Goal: Check status: Check status

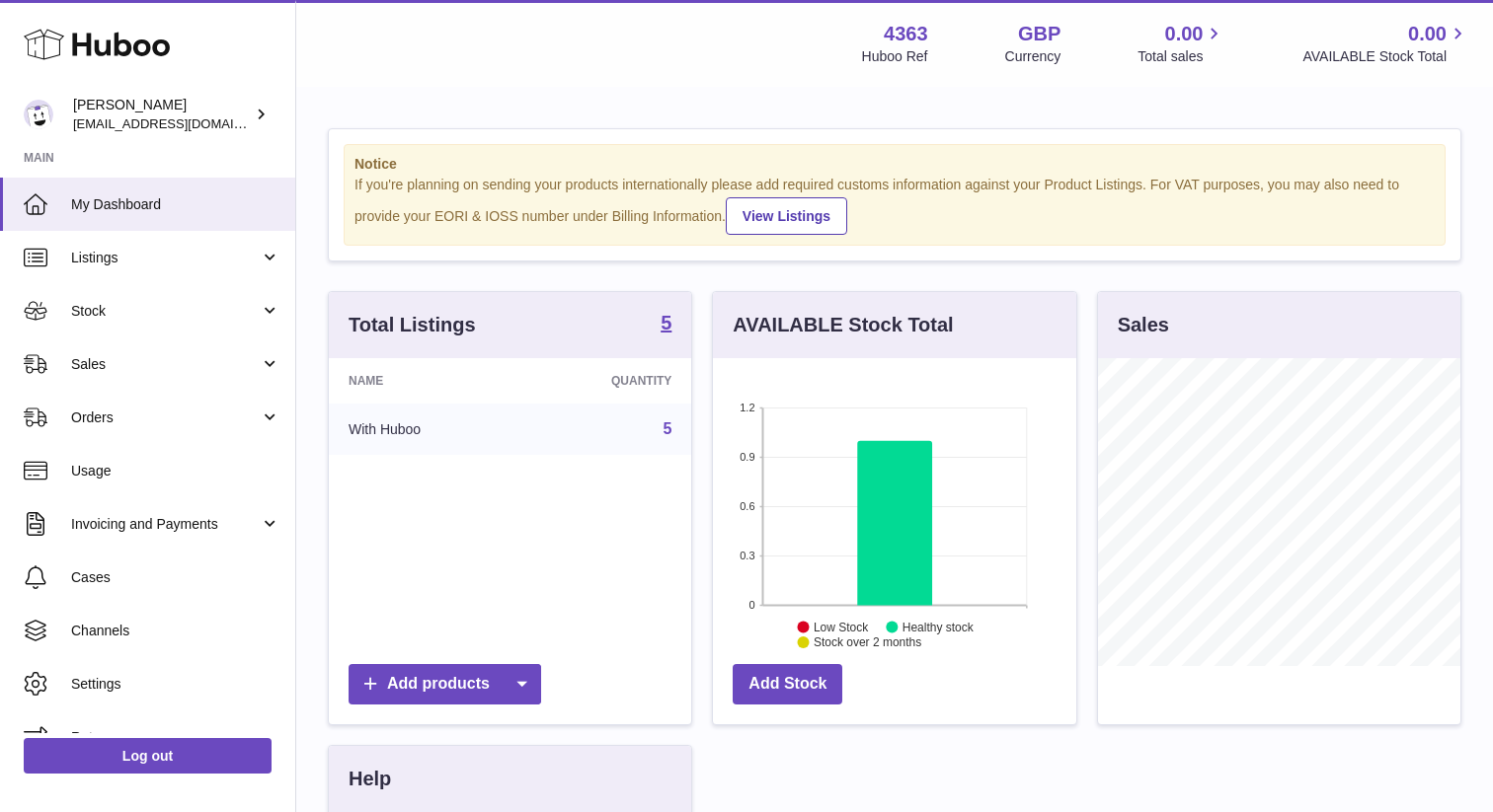
scroll to position [308, 362]
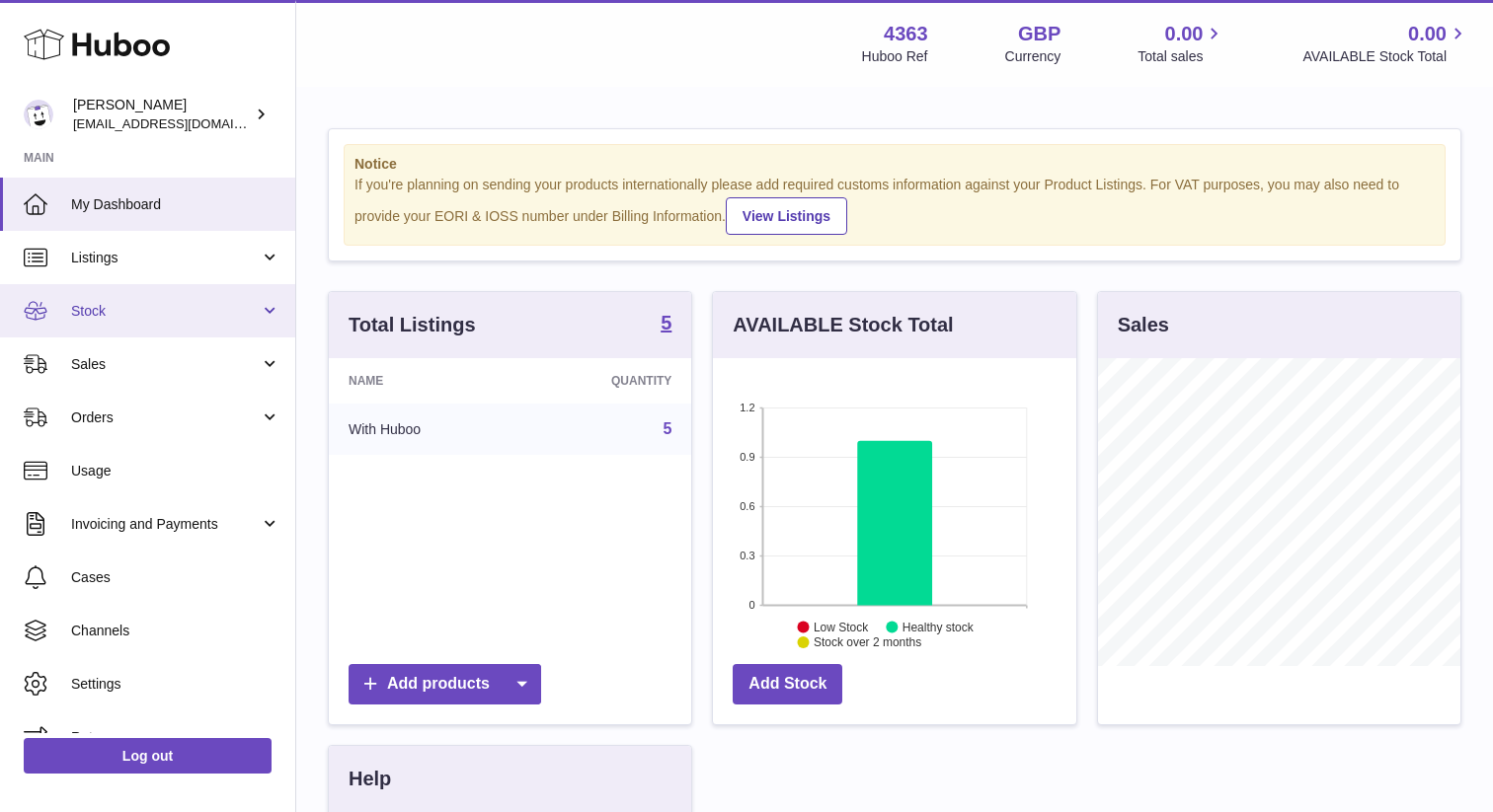
click at [173, 297] on link "Stock" at bounding box center [147, 311] width 295 height 53
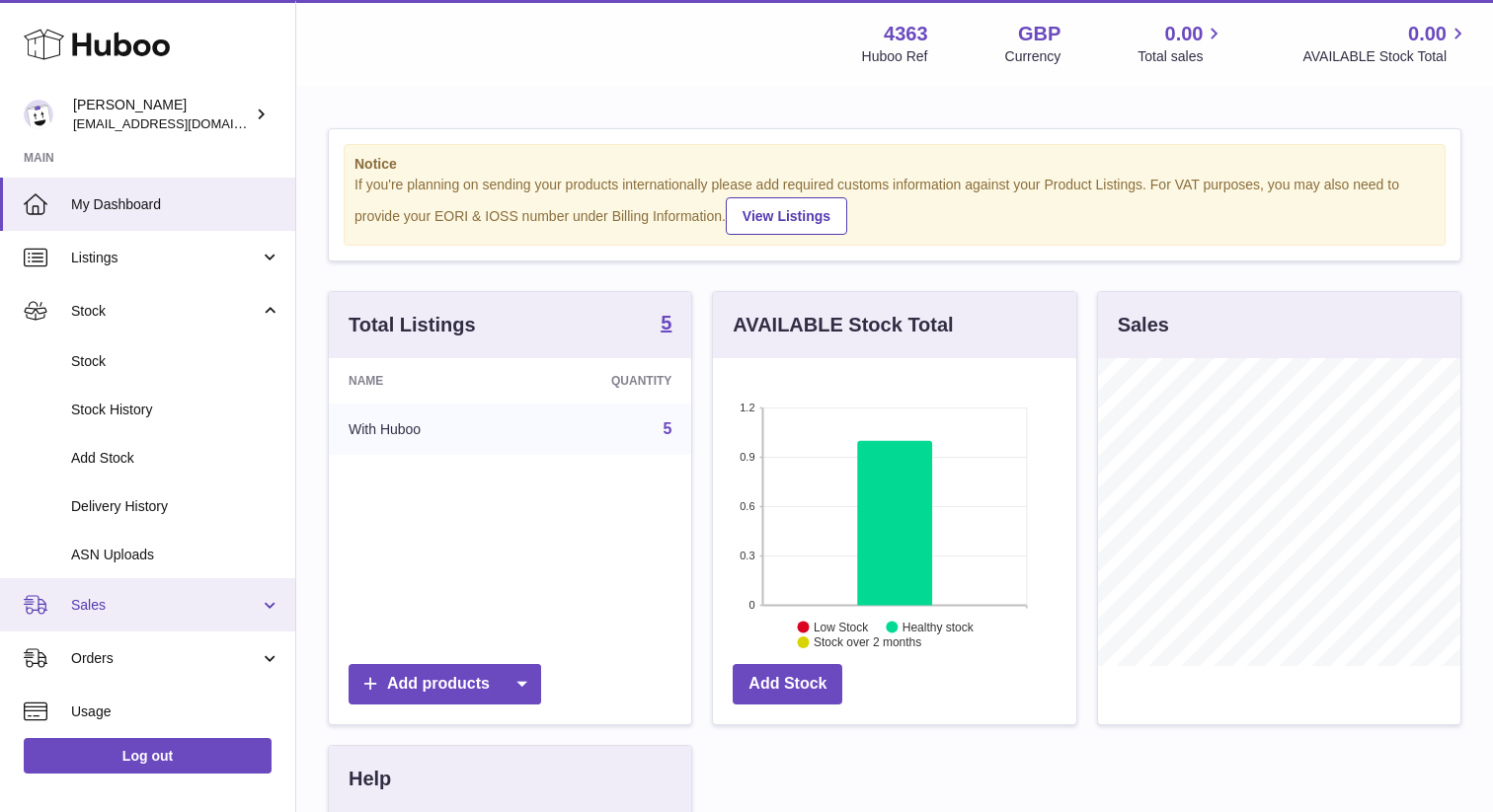
click at [176, 614] on span "Sales" at bounding box center [165, 605] width 189 height 19
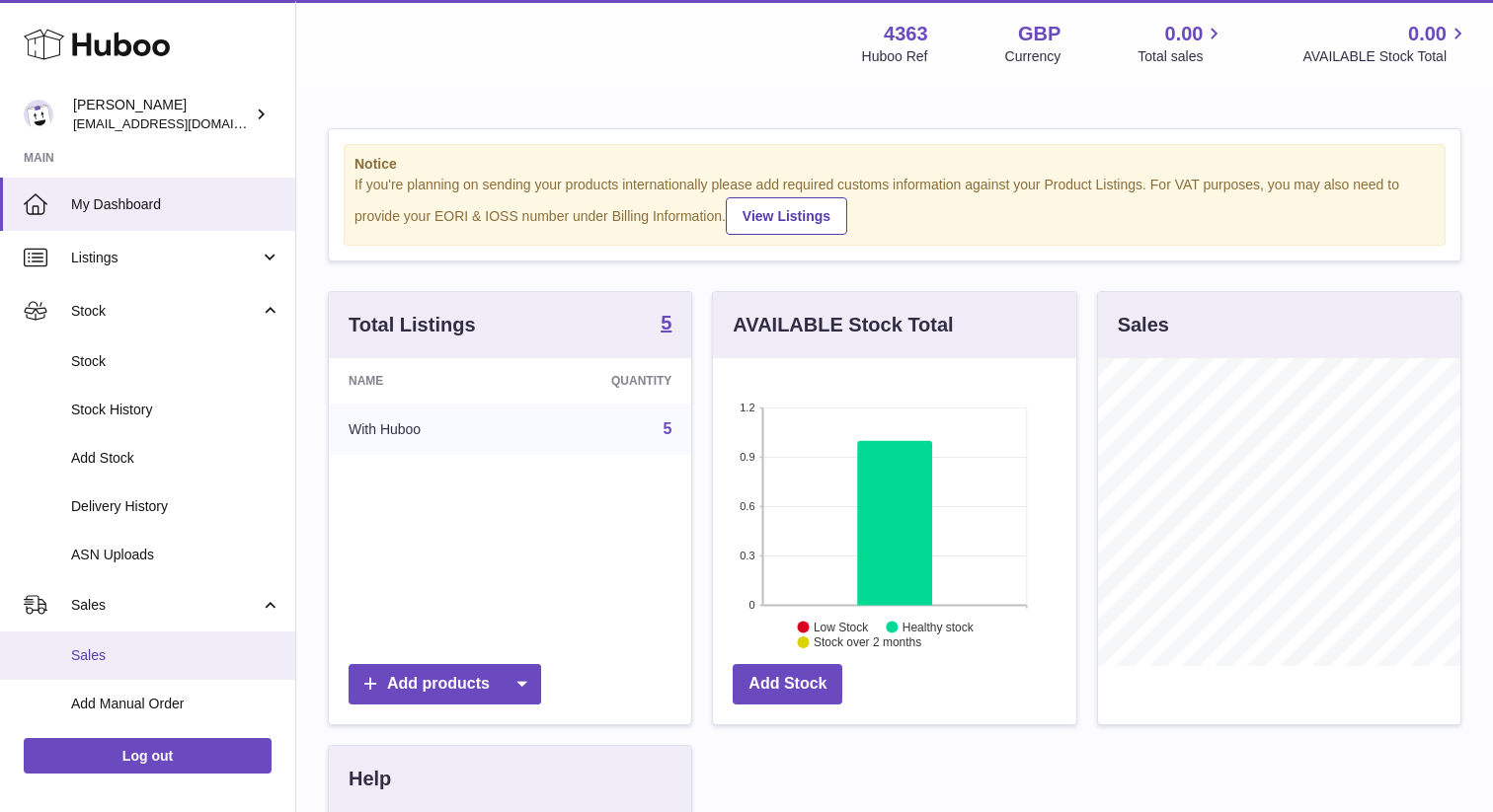
click at [178, 670] on link "Sales" at bounding box center [147, 656] width 295 height 48
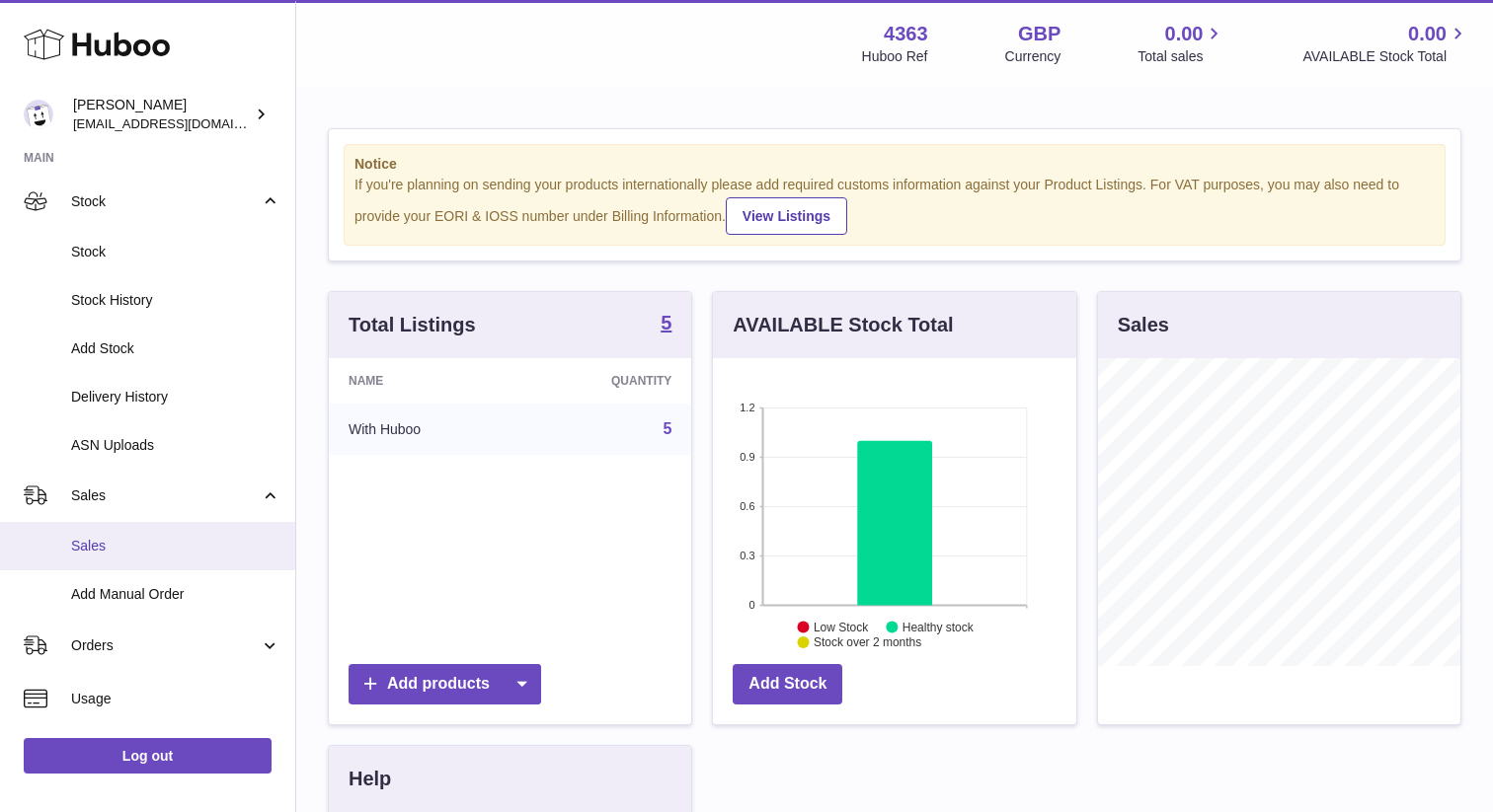
scroll to position [142, 0]
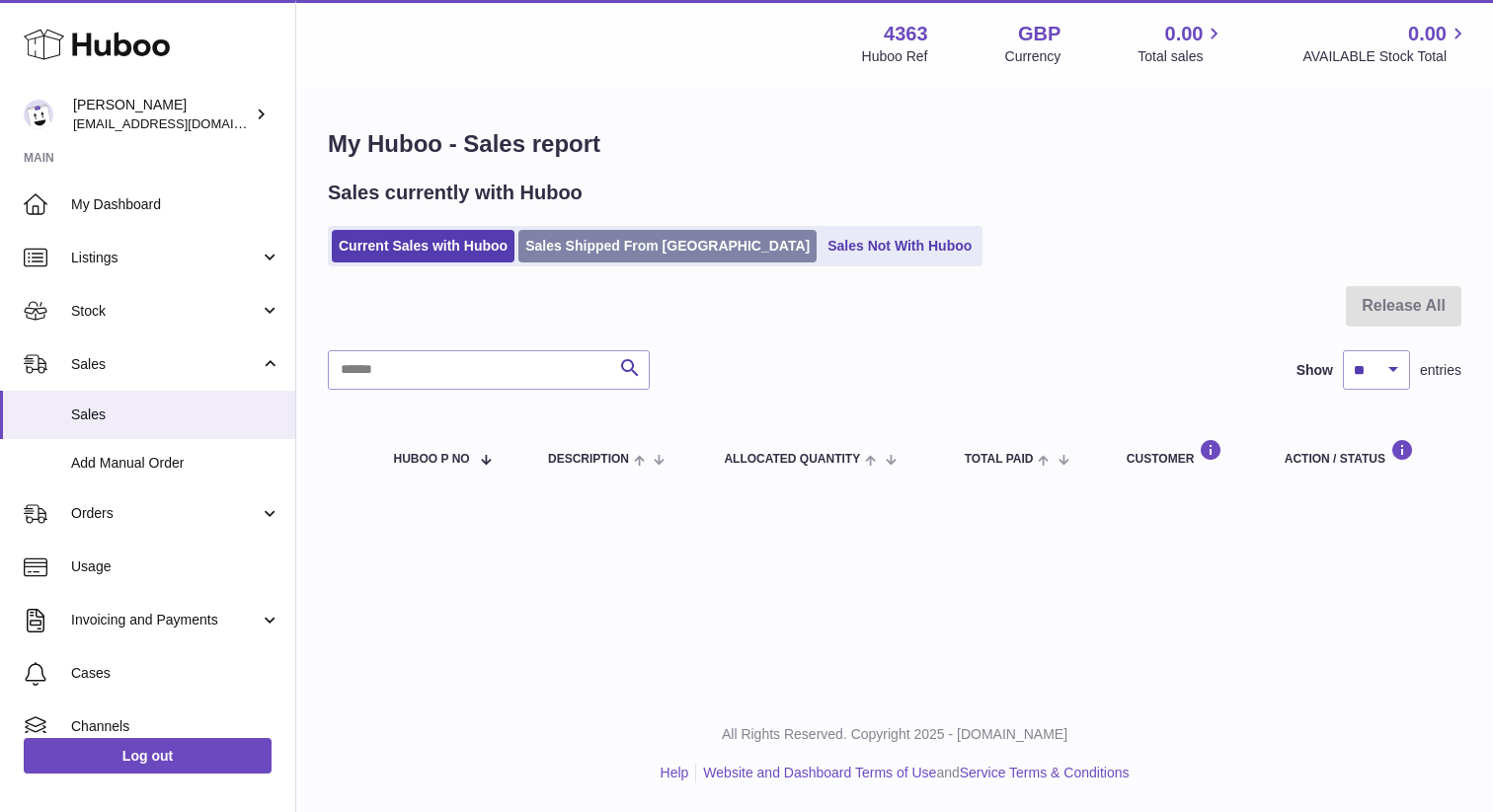
click at [589, 236] on link "Sales Shipped From [GEOGRAPHIC_DATA]" at bounding box center [667, 246] width 298 height 33
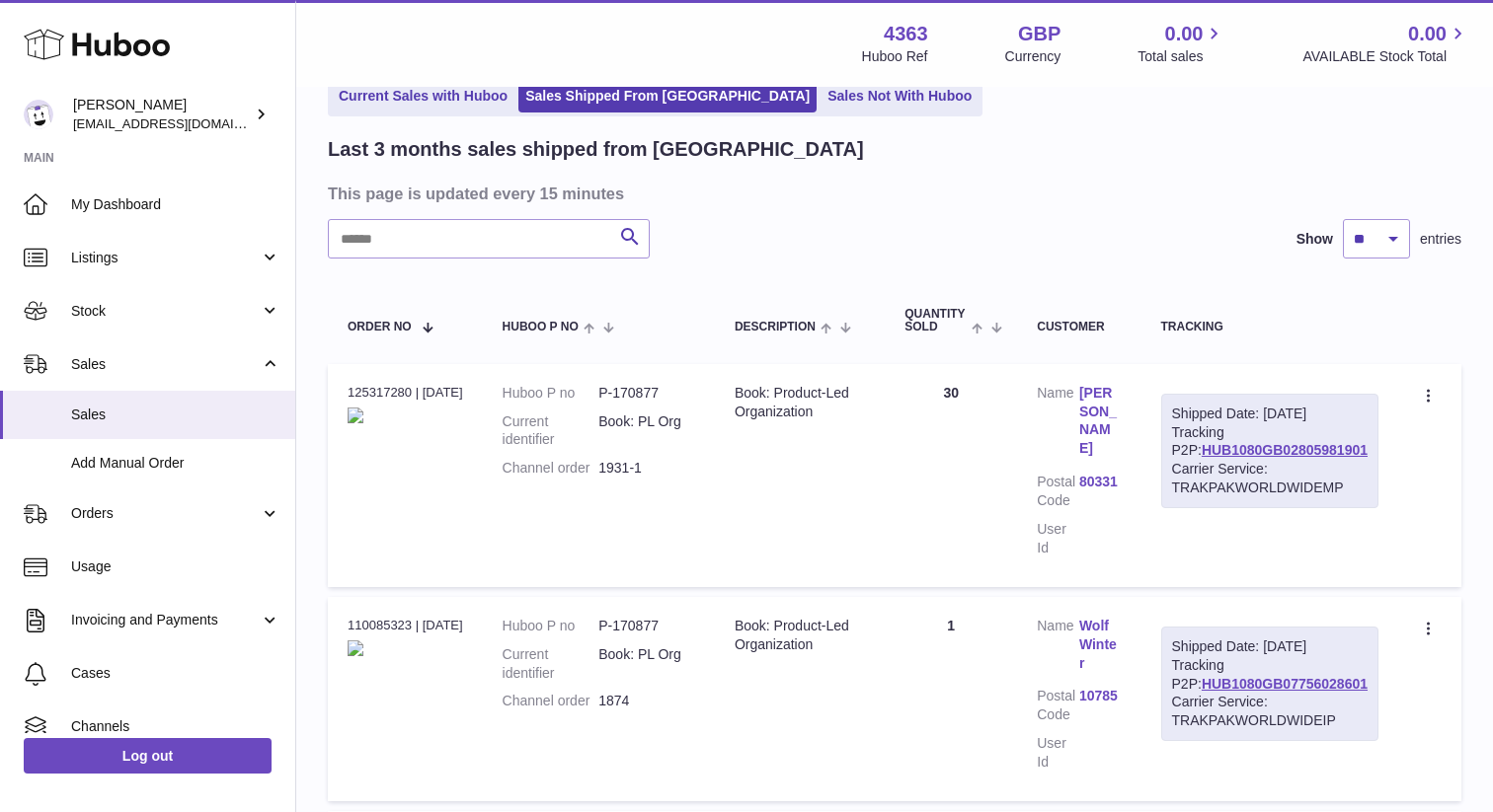
scroll to position [133, 0]
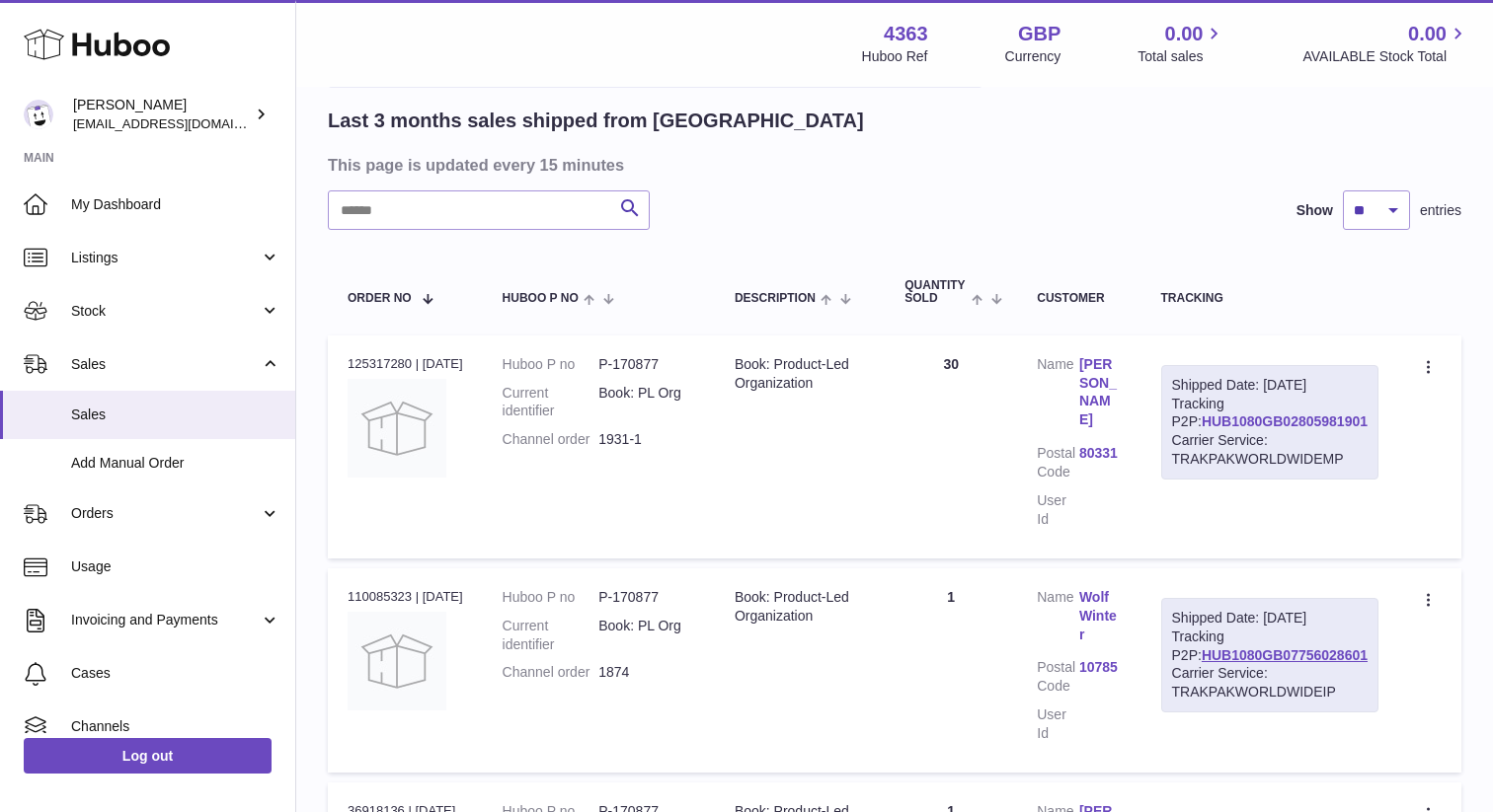
click at [1234, 429] on link "HUB1080GB02805981901" at bounding box center [1285, 421] width 166 height 16
